Goal: Information Seeking & Learning: Understand process/instructions

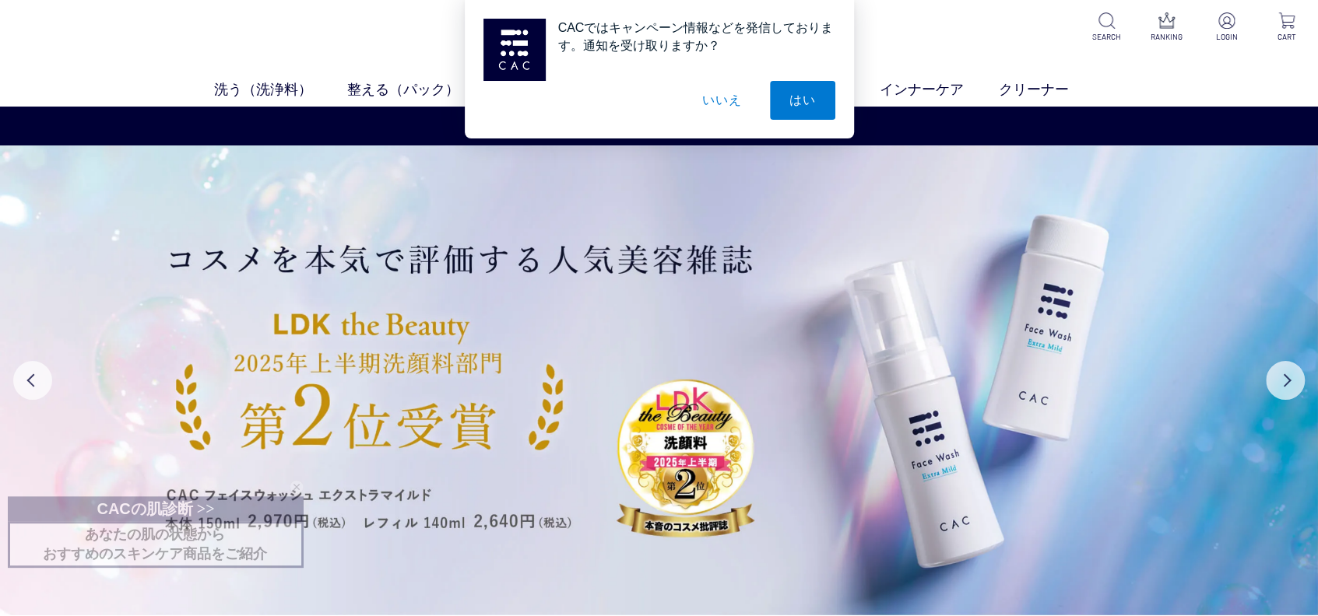
click at [715, 97] on button "いいえ" at bounding box center [722, 100] width 78 height 39
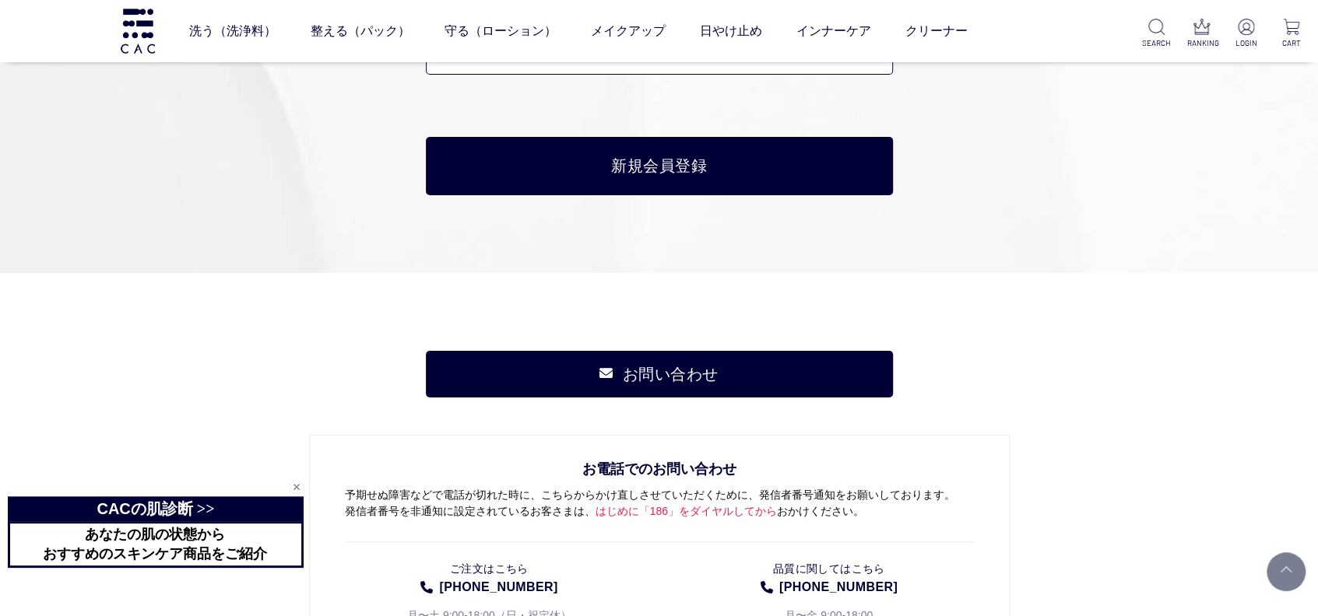
scroll to position [8247, 0]
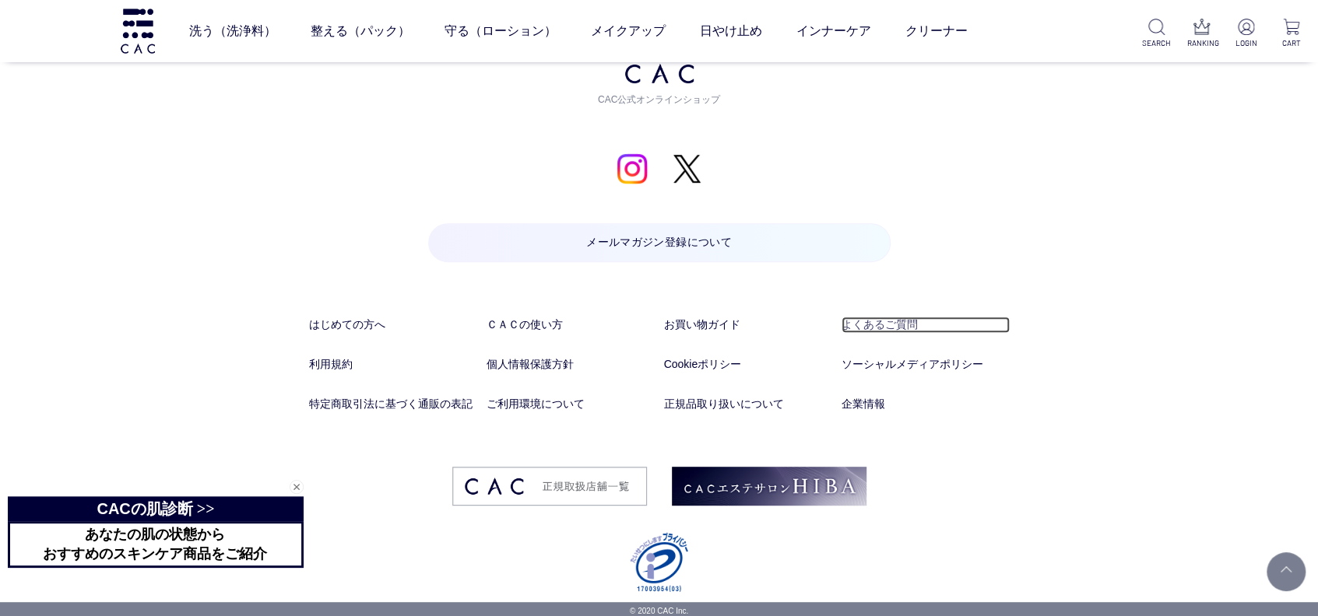
click at [890, 322] on link "よくあるご質問" at bounding box center [925, 325] width 168 height 16
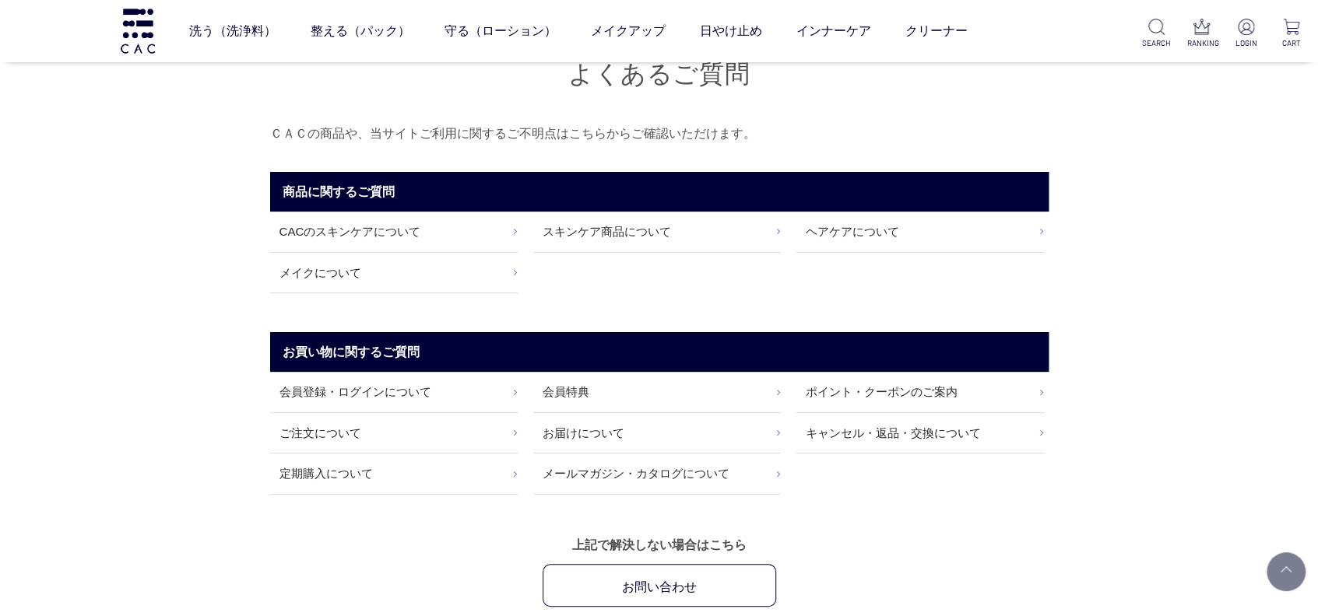
scroll to position [259, 0]
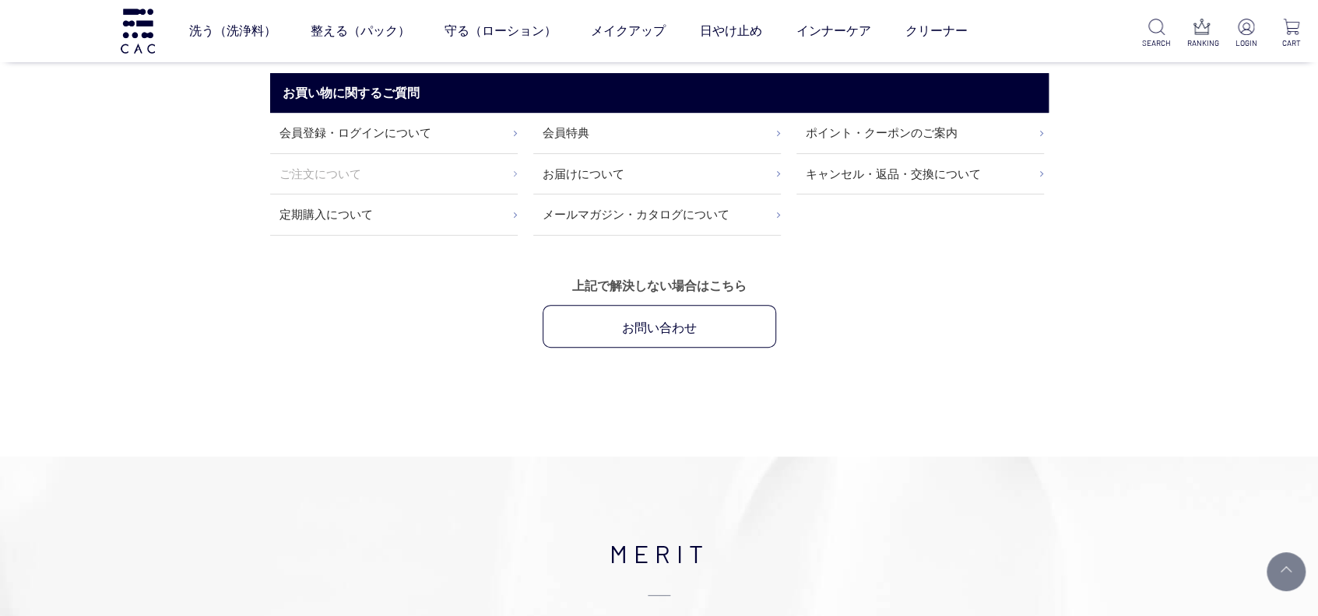
click at [428, 176] on link "ご注文について" at bounding box center [394, 174] width 248 height 40
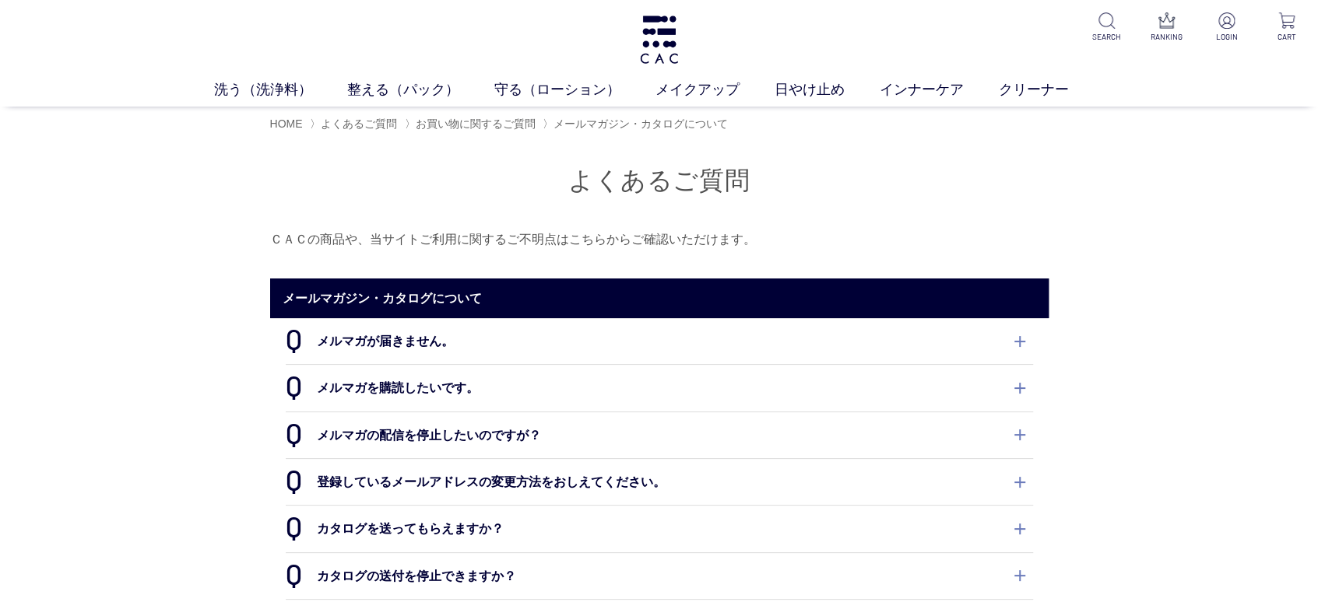
scroll to position [259, 0]
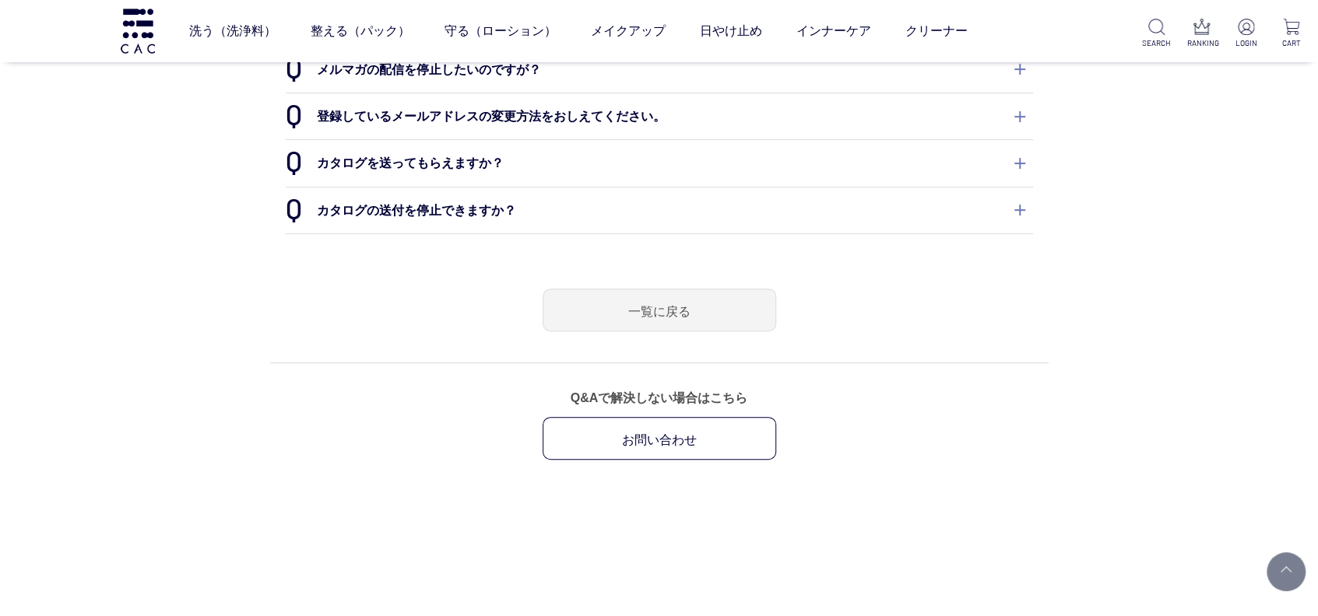
click at [400, 146] on dt "カタログを送ってもらえますか？" at bounding box center [659, 163] width 747 height 46
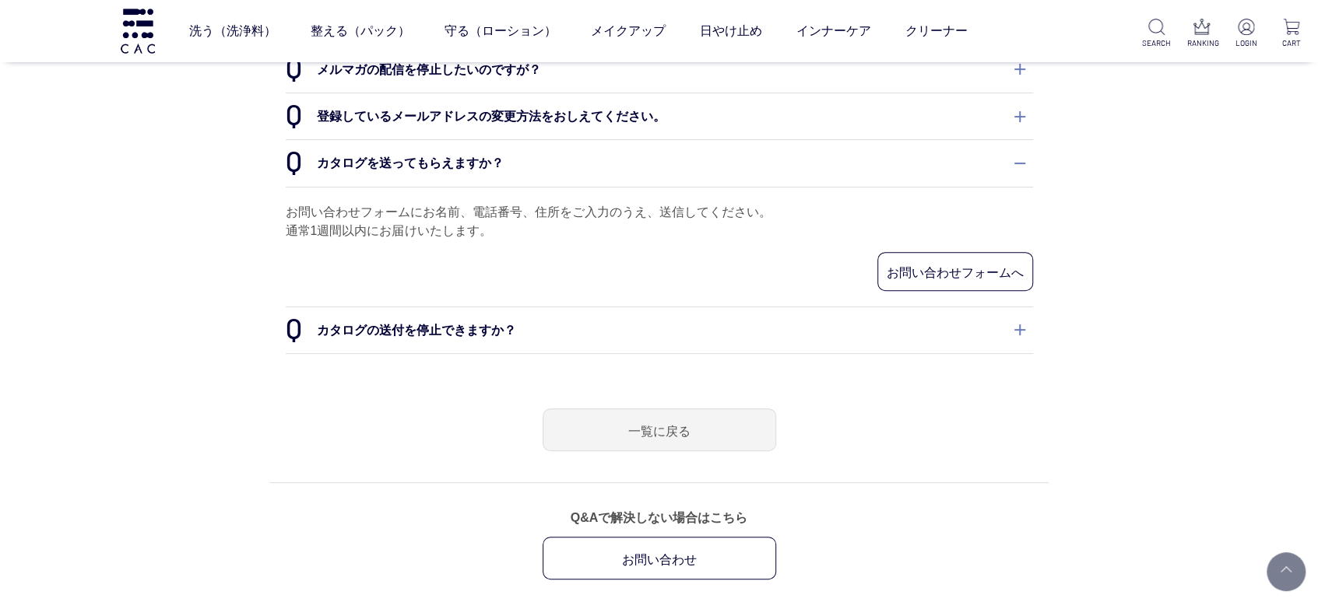
click at [418, 334] on dt "カタログの送付を停止できますか？" at bounding box center [659, 330] width 747 height 46
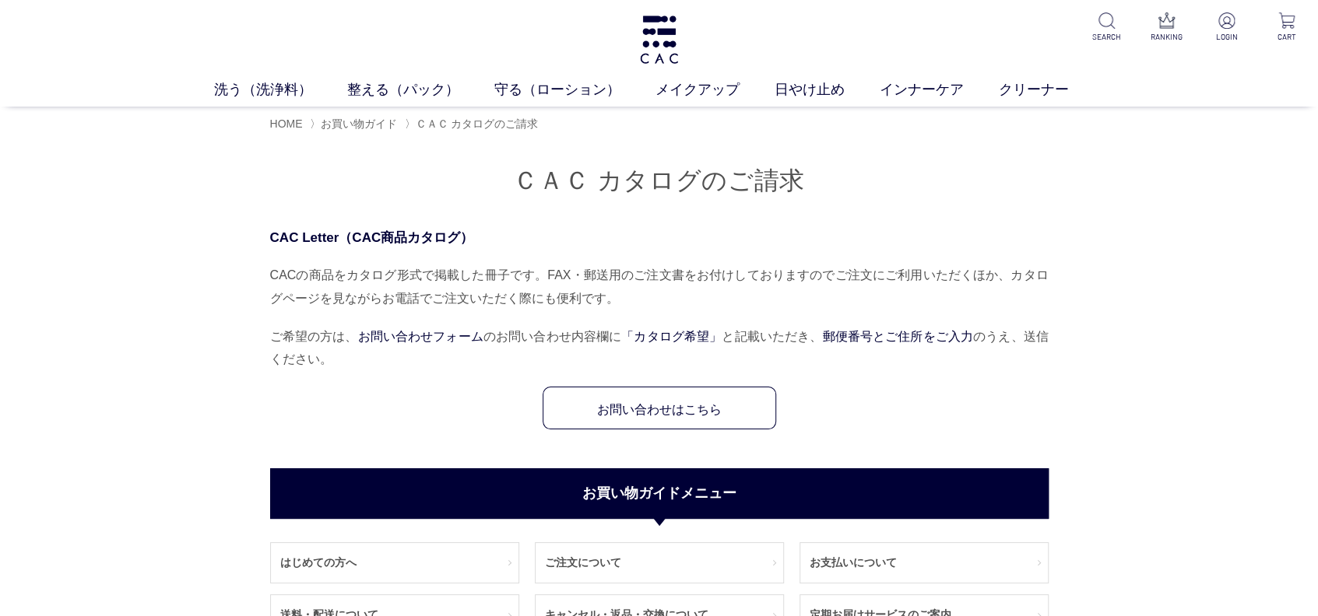
scroll to position [259, 0]
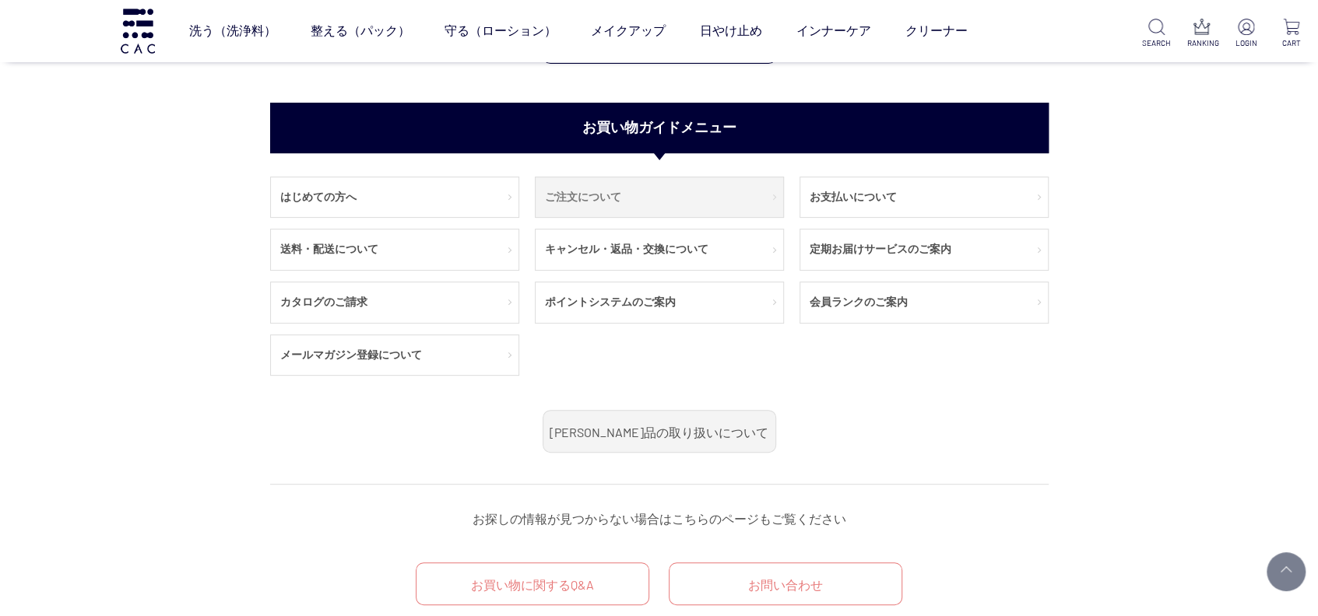
click at [736, 205] on link "ご注文について" at bounding box center [659, 197] width 248 height 40
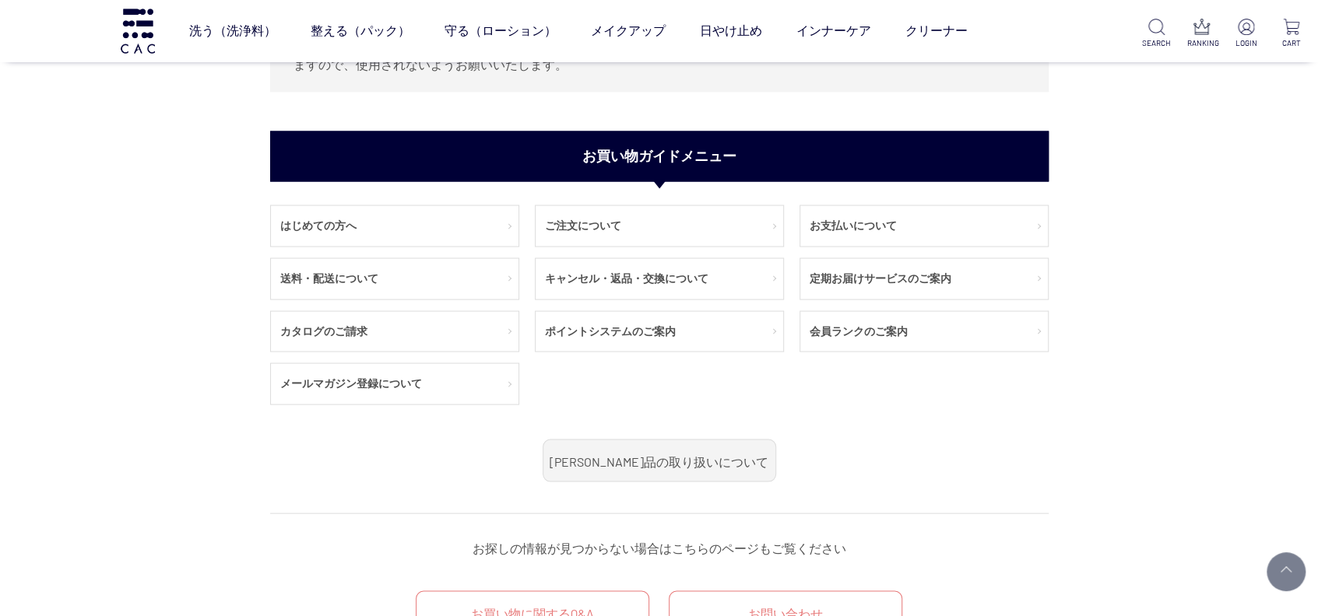
scroll to position [1557, 0]
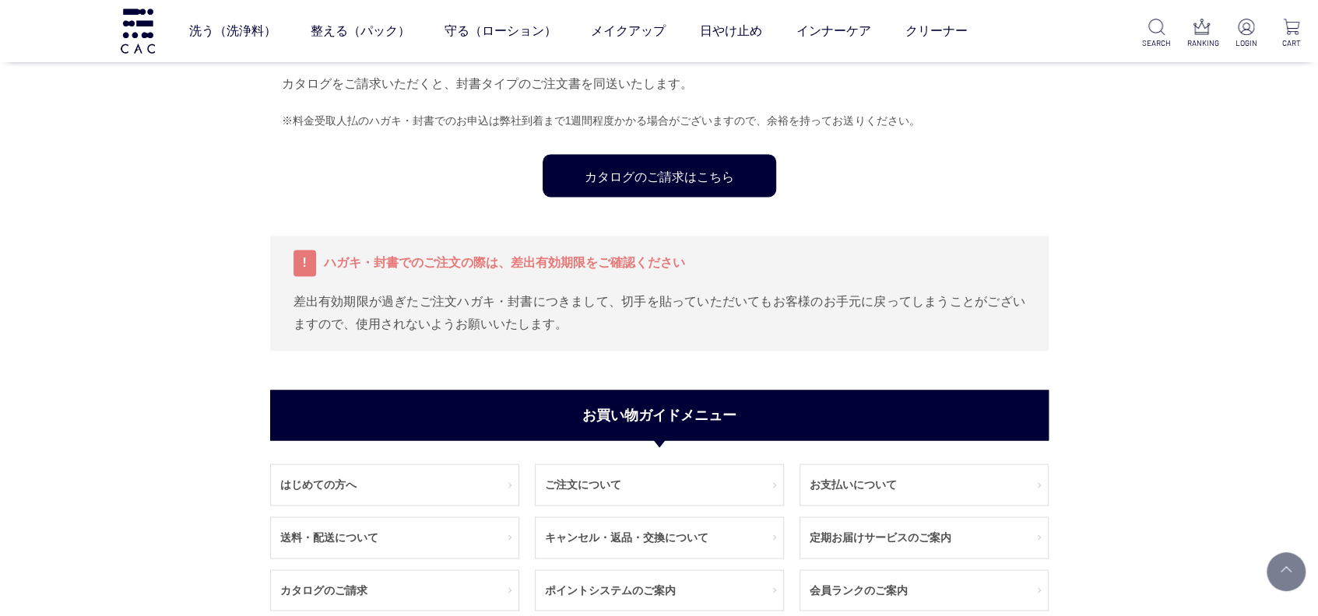
click at [685, 191] on link "カタログのご請求はこちら" at bounding box center [658, 175] width 233 height 43
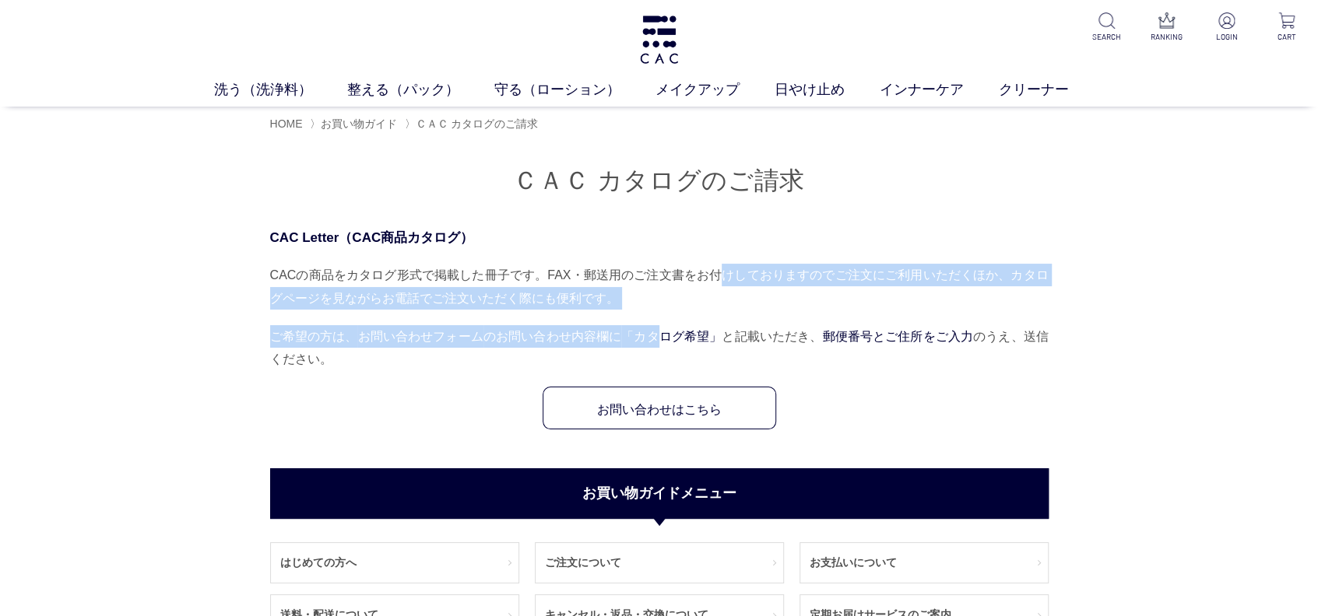
drag, startPoint x: 669, startPoint y: 347, endPoint x: 729, endPoint y: 251, distance: 113.2
click at [726, 255] on div "CAC Letter（CAC商品カタログ） CACの商品をカタログ形式で掲載した冊子です。FAX・郵送用のご注文書をお付けしておりますのでご注文にご利用いただ…" at bounding box center [659, 328] width 778 height 201
click at [729, 251] on div "CAC Letter（CAC商品カタログ） CACの商品をカタログ形式で掲載した冊子です。FAX・郵送用のご注文書をお付けしておりますのでご注文にご利用いただ…" at bounding box center [659, 328] width 778 height 201
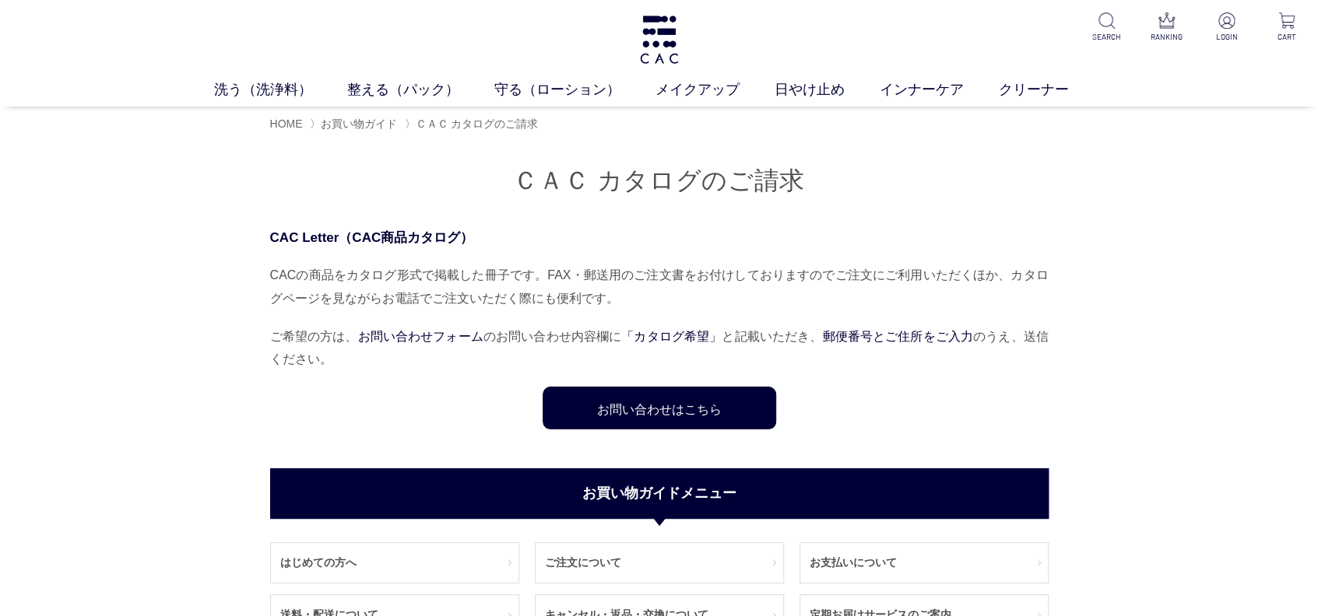
click at [698, 395] on link "お問い合わせはこちら" at bounding box center [658, 408] width 233 height 43
